Goal: Transaction & Acquisition: Purchase product/service

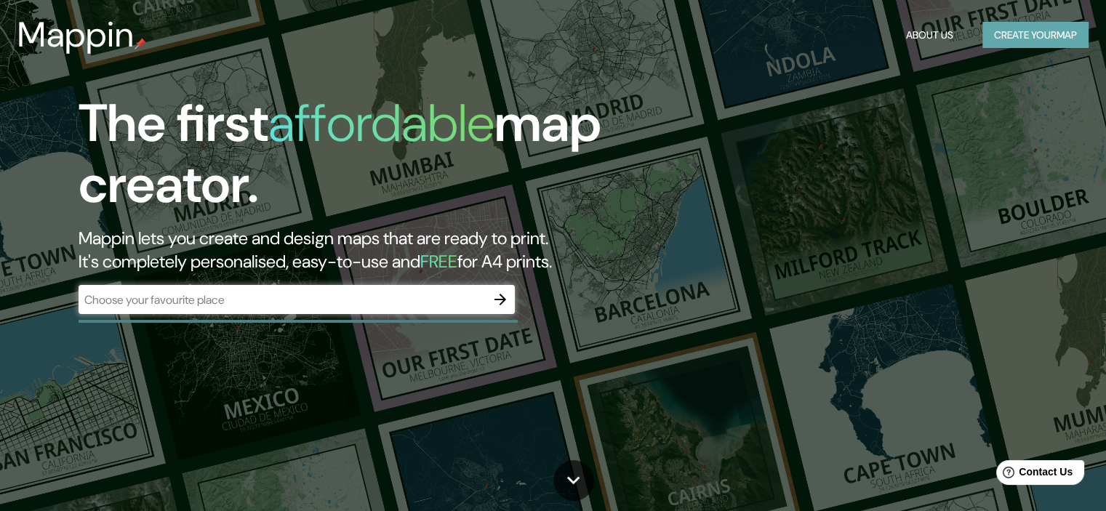
click at [1046, 27] on button "Create your map" at bounding box center [1035, 35] width 106 height 27
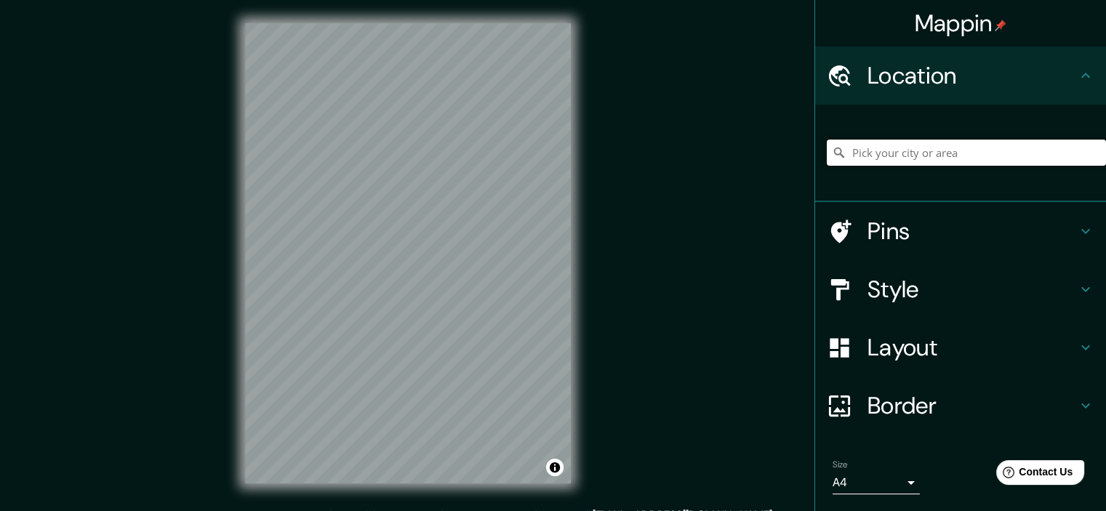
click at [934, 148] on input "Pick your city or area" at bounding box center [966, 153] width 279 height 26
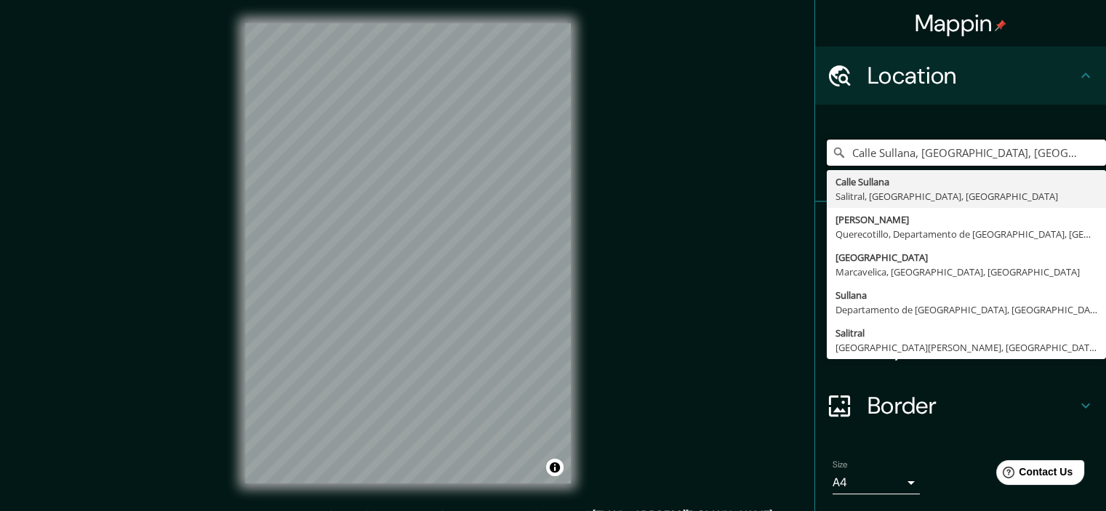
type input "Calle Sullana, [GEOGRAPHIC_DATA], [GEOGRAPHIC_DATA], [GEOGRAPHIC_DATA]"
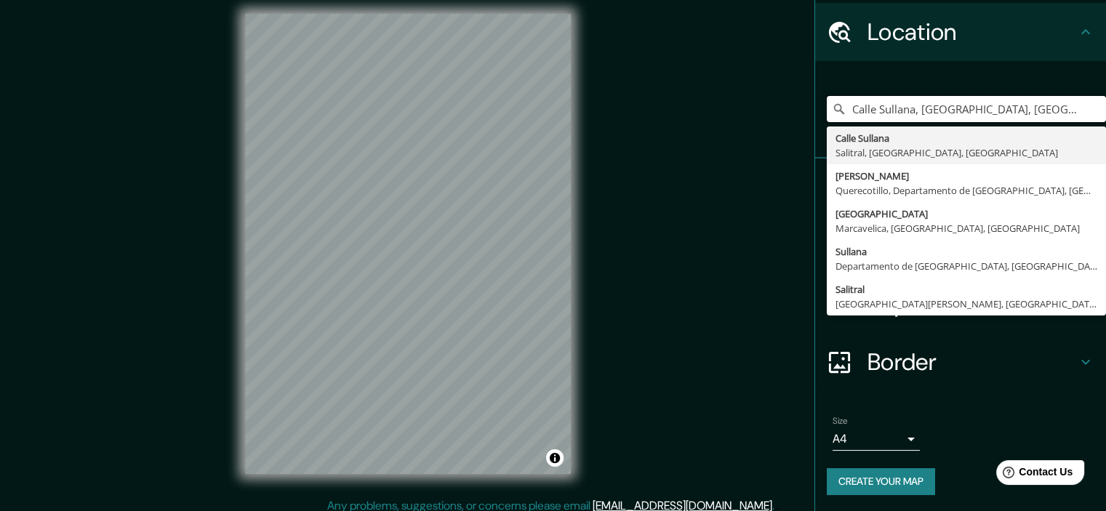
scroll to position [18, 0]
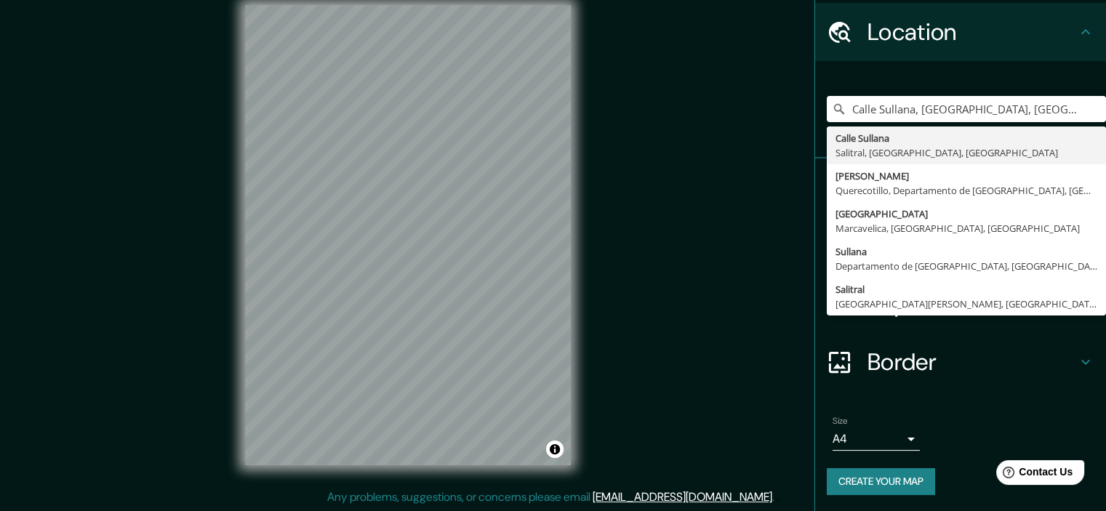
click at [893, 433] on body "Mappin Location [GEOGRAPHIC_DATA], [GEOGRAPHIC_DATA], [GEOGRAPHIC_DATA], [GEOGR…" at bounding box center [553, 237] width 1106 height 511
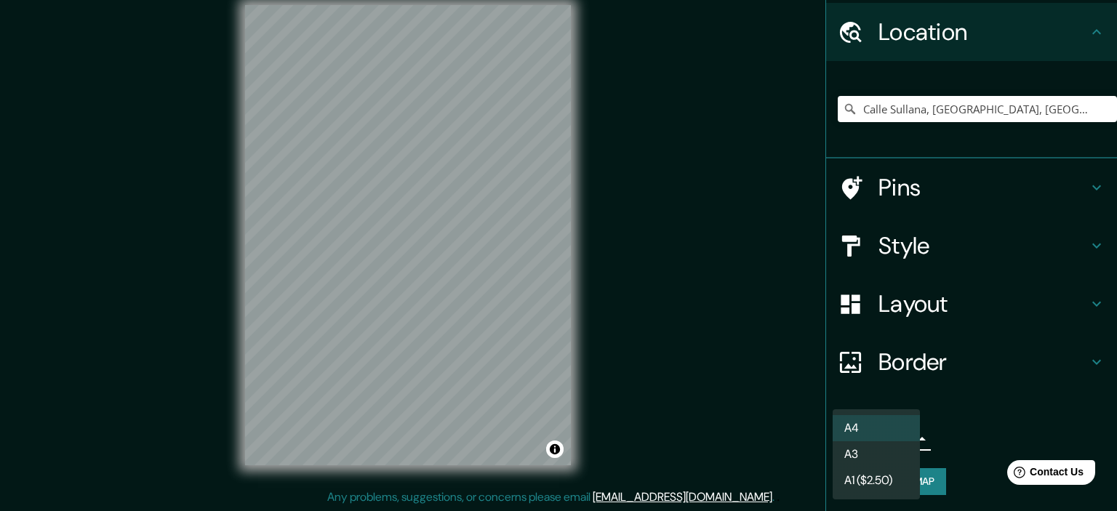
click at [928, 163] on div at bounding box center [558, 255] width 1117 height 511
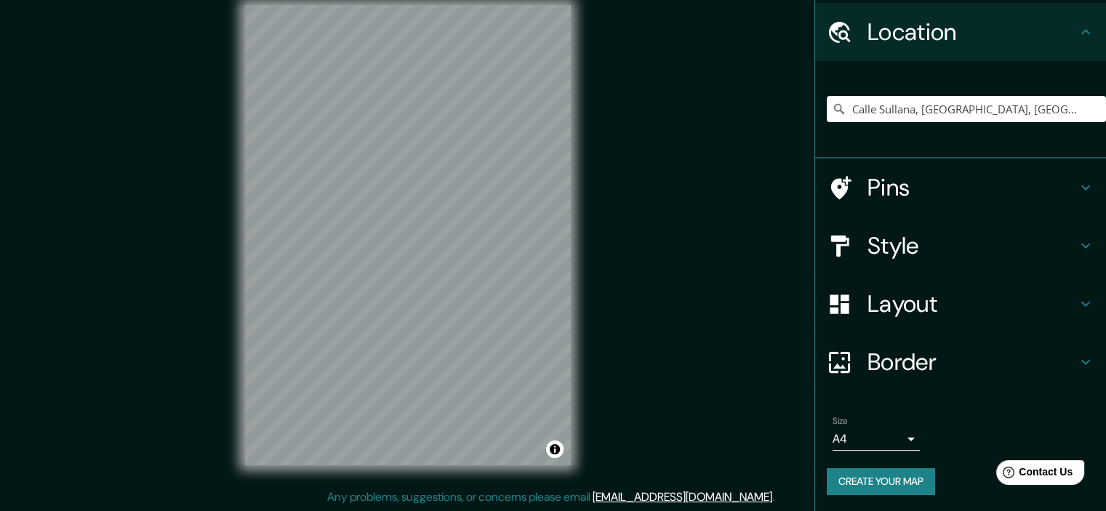
click at [920, 197] on h4 "Pins" at bounding box center [971, 187] width 209 height 29
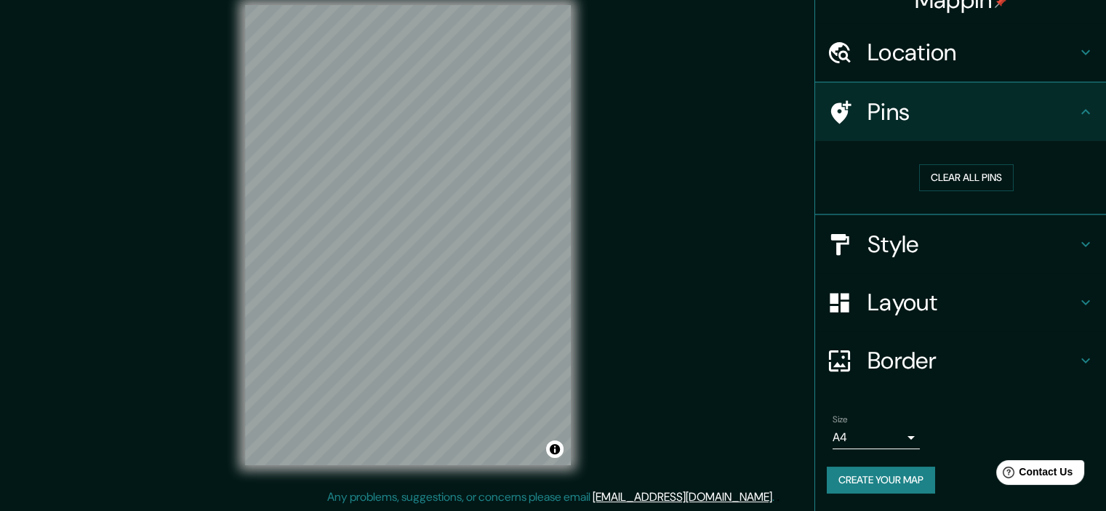
scroll to position [22, 0]
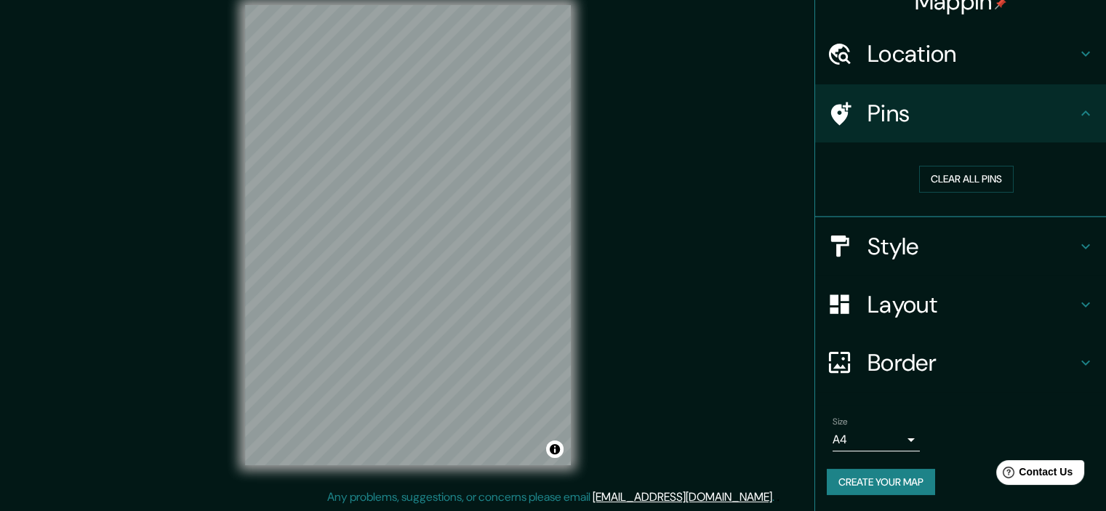
click at [913, 270] on div "Style" at bounding box center [960, 246] width 291 height 58
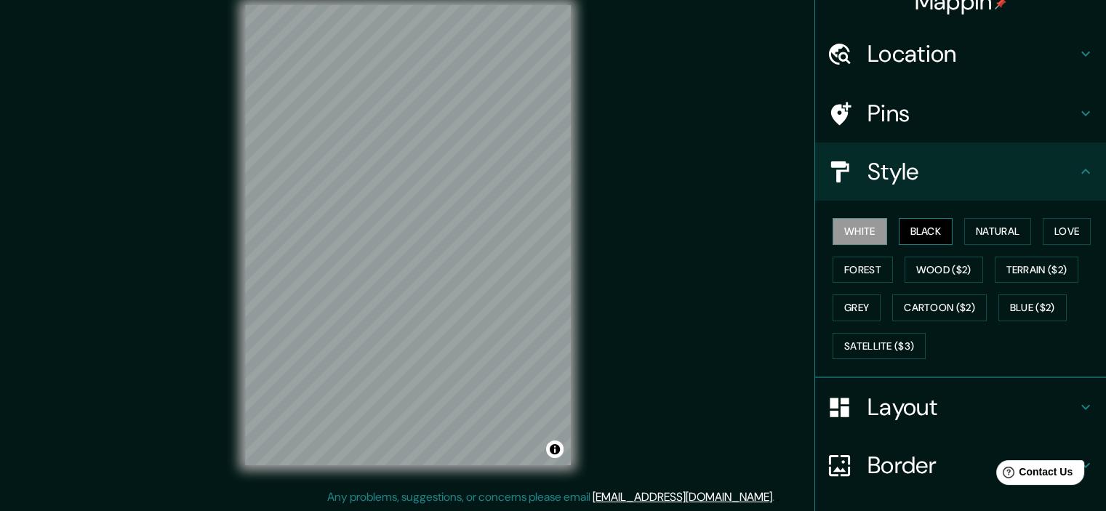
click at [923, 229] on button "Black" at bounding box center [926, 231] width 55 height 27
click at [1005, 228] on button "Natural" at bounding box center [997, 231] width 67 height 27
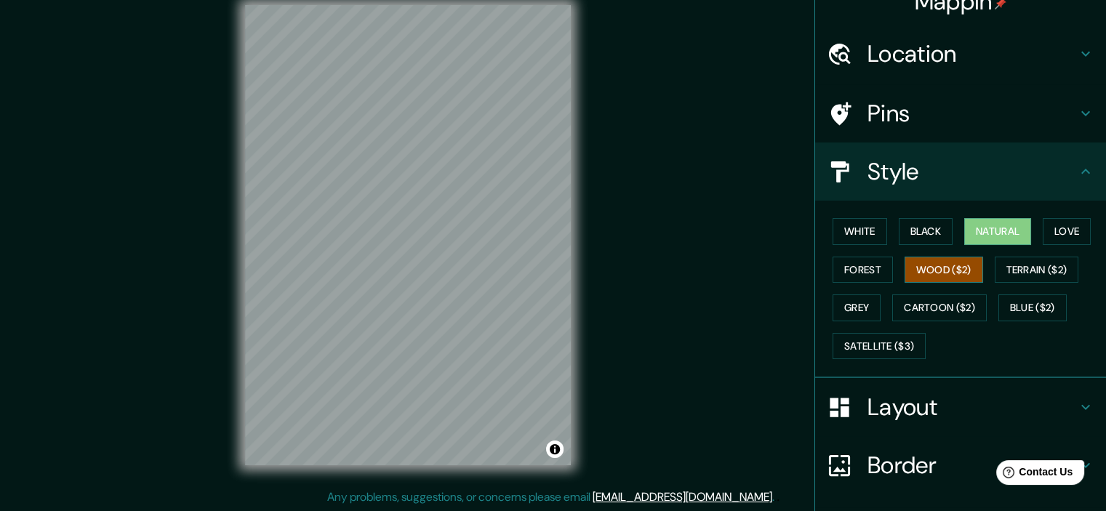
click at [912, 264] on button "Wood ($2)" at bounding box center [943, 270] width 79 height 27
click at [865, 270] on button "Forest" at bounding box center [862, 270] width 60 height 27
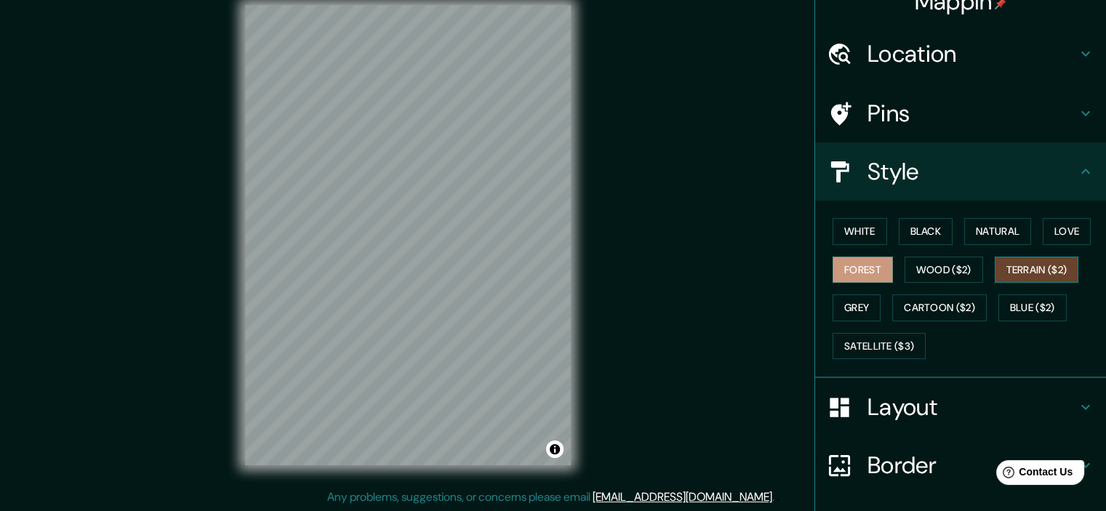
click at [1026, 263] on button "Terrain ($2)" at bounding box center [1037, 270] width 84 height 27
click at [846, 297] on button "Grey" at bounding box center [856, 307] width 48 height 27
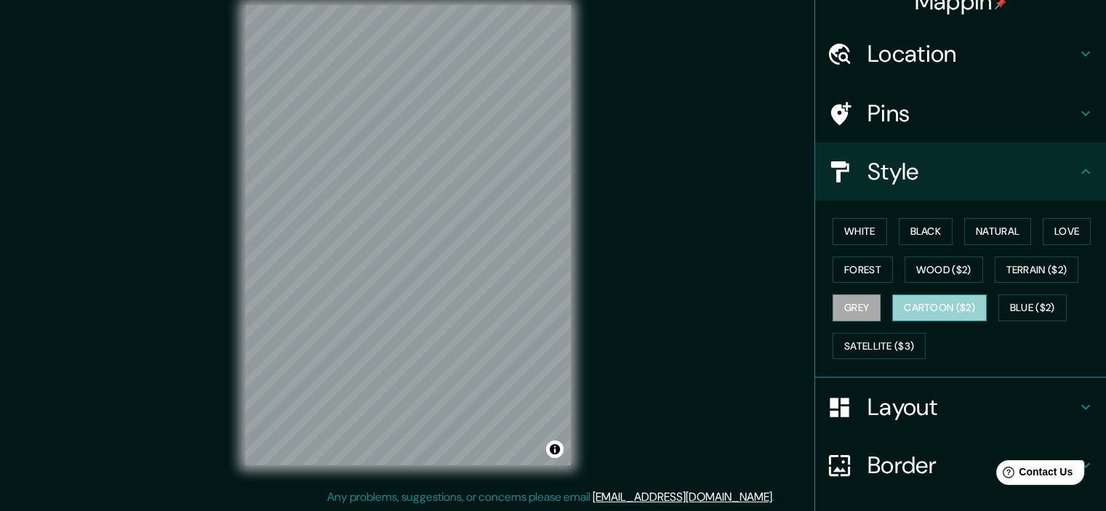
click at [905, 304] on button "Cartoon ($2)" at bounding box center [939, 307] width 95 height 27
click at [1012, 305] on button "Blue ($2)" at bounding box center [1032, 307] width 68 height 27
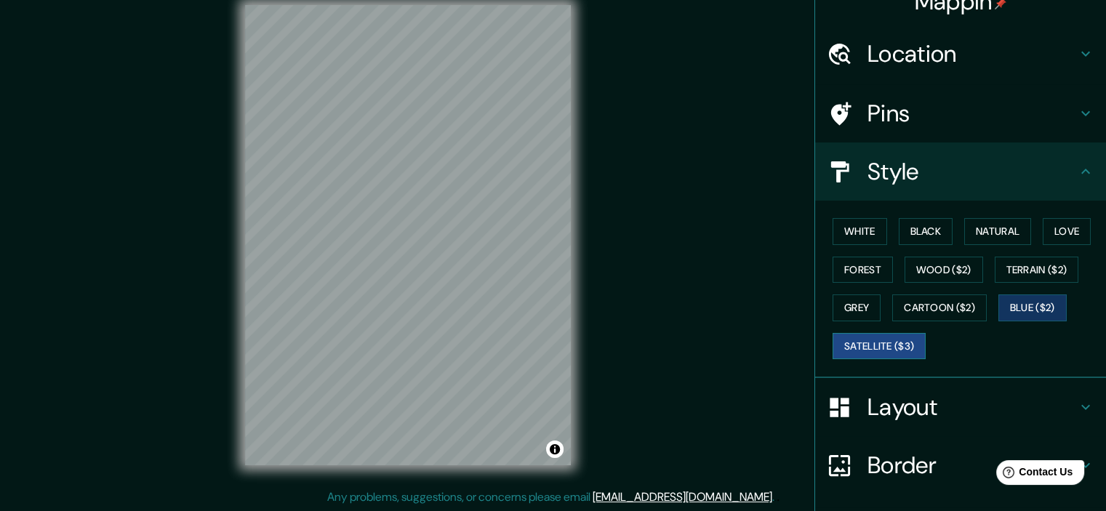
click at [871, 345] on button "Satellite ($3)" at bounding box center [878, 346] width 93 height 27
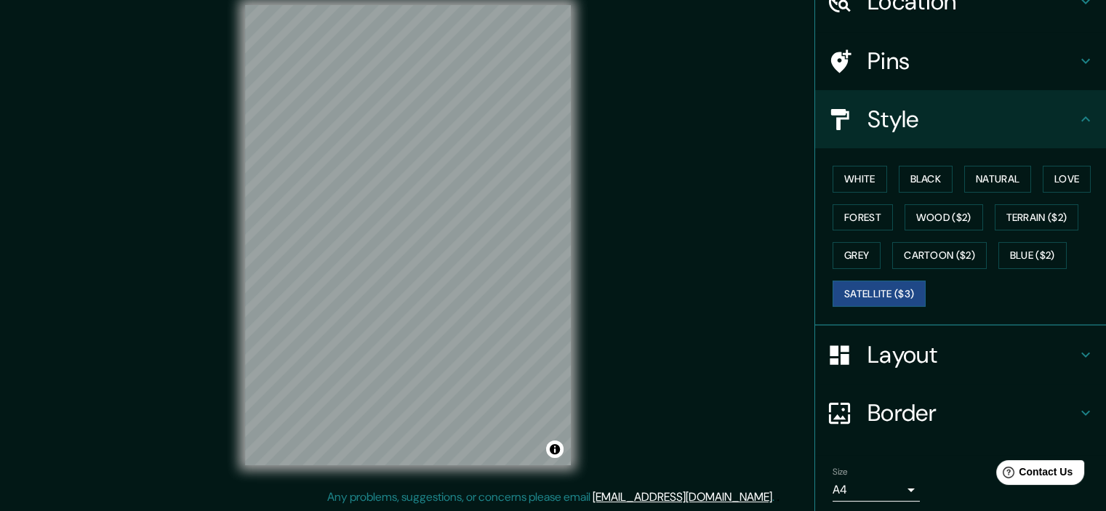
scroll to position [124, 0]
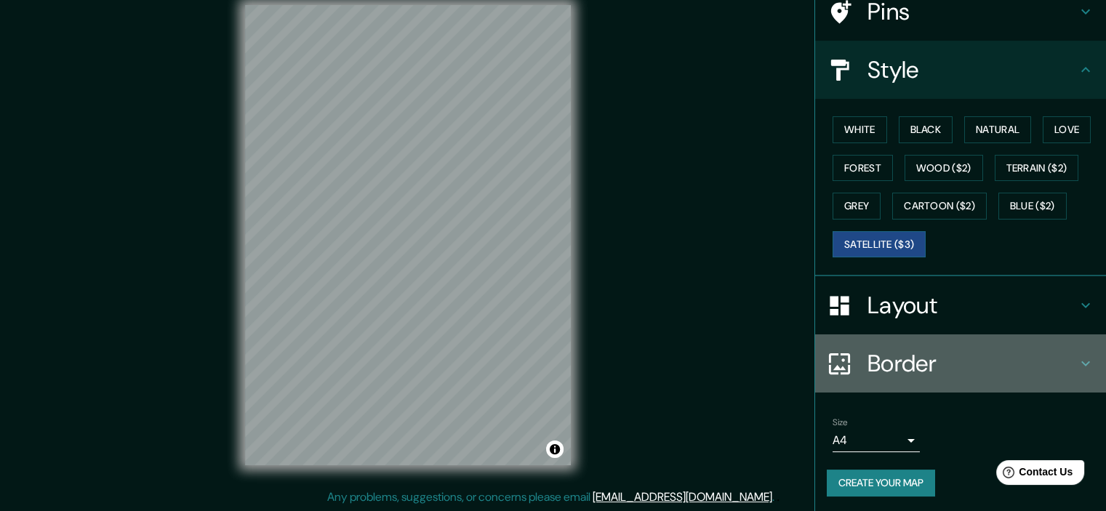
click at [891, 360] on h4 "Border" at bounding box center [971, 363] width 209 height 29
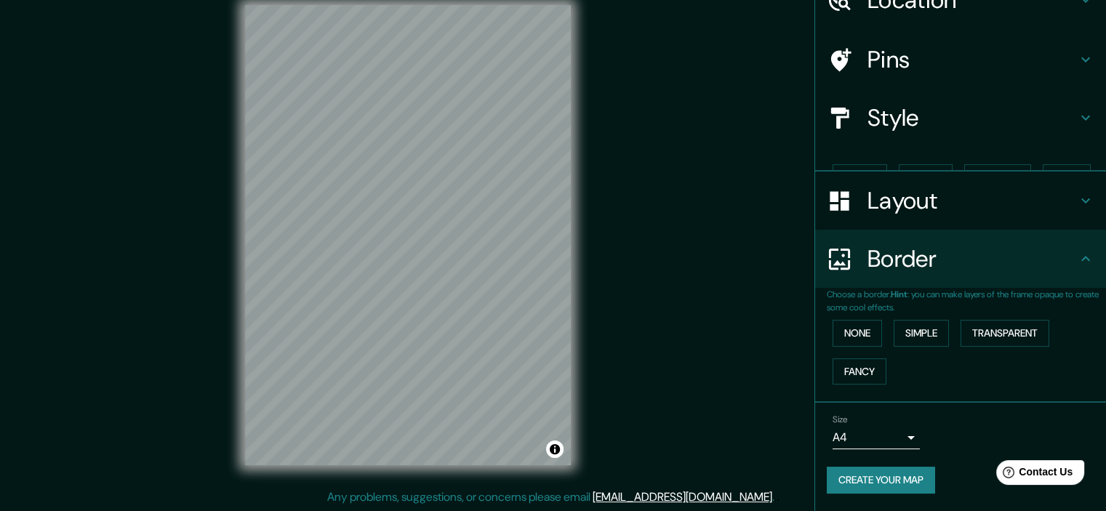
scroll to position [49, 0]
